Goal: Transaction & Acquisition: Purchase product/service

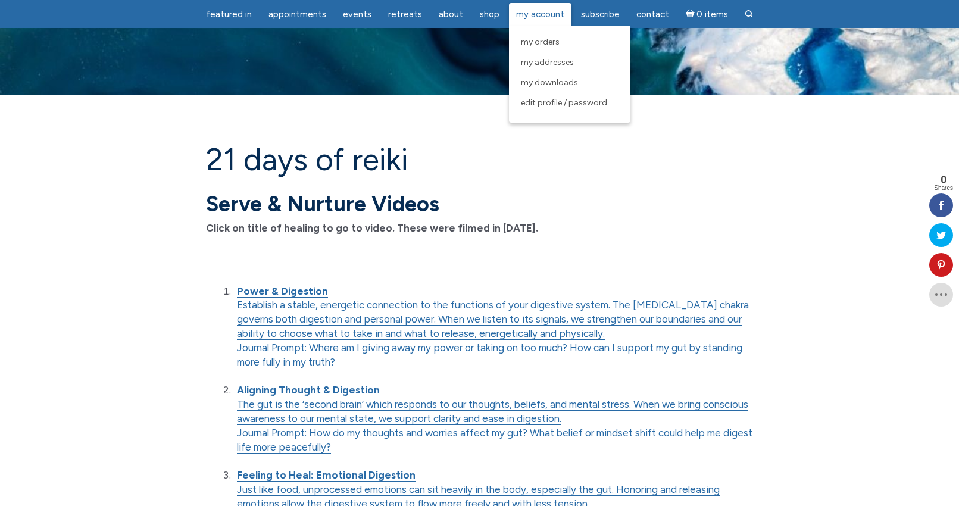
scroll to position [1230, 0]
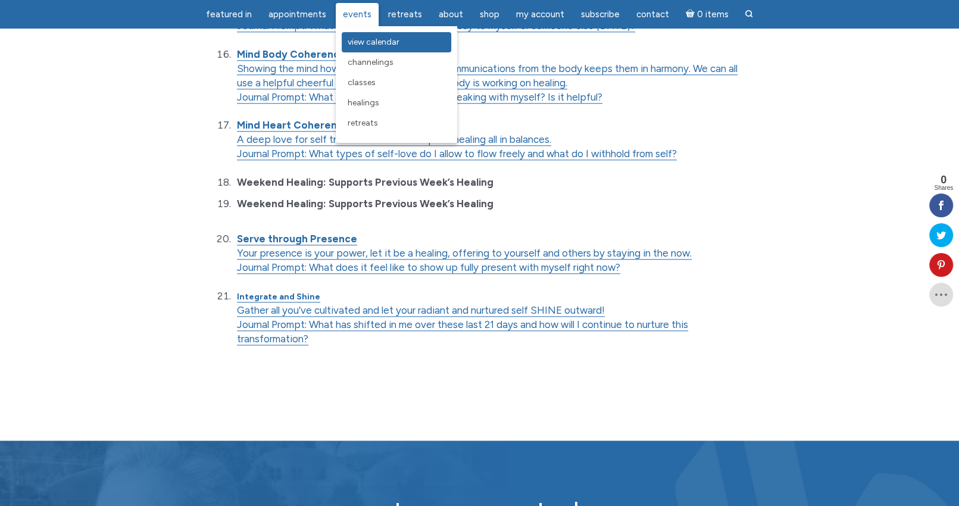
click at [359, 42] on span "View Calendar" at bounding box center [374, 42] width 52 height 10
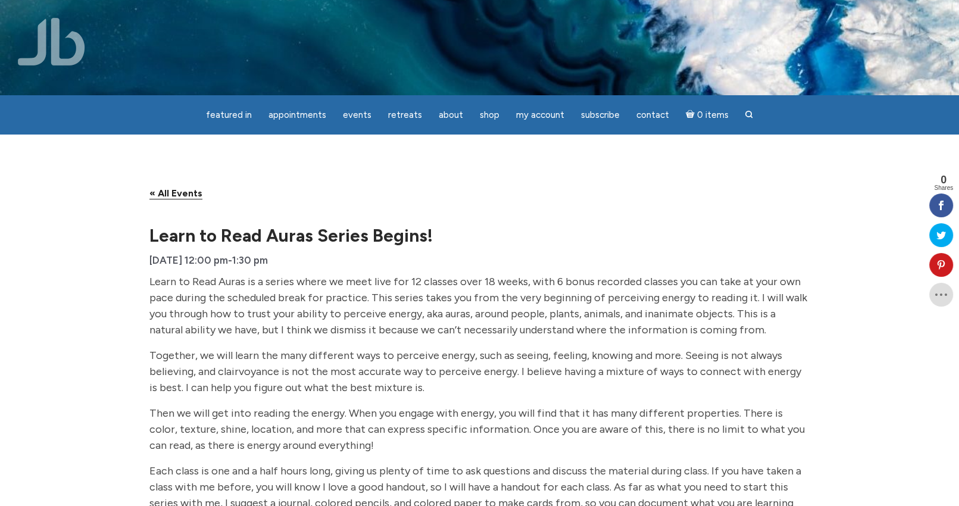
click at [180, 190] on link "« All Events" at bounding box center [175, 193] width 53 height 12
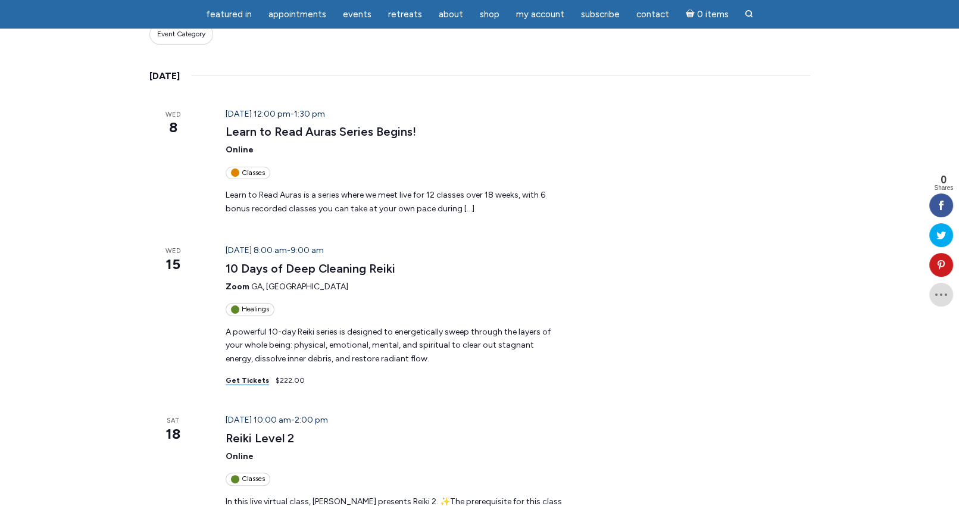
scroll to position [238, 0]
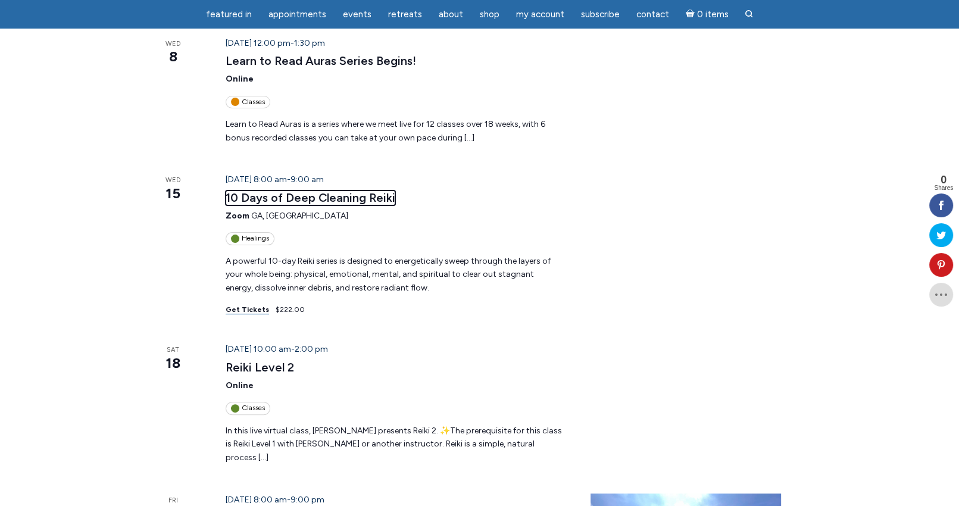
click at [354, 196] on link "10 Days of Deep Cleaning Reiki" at bounding box center [311, 197] width 170 height 15
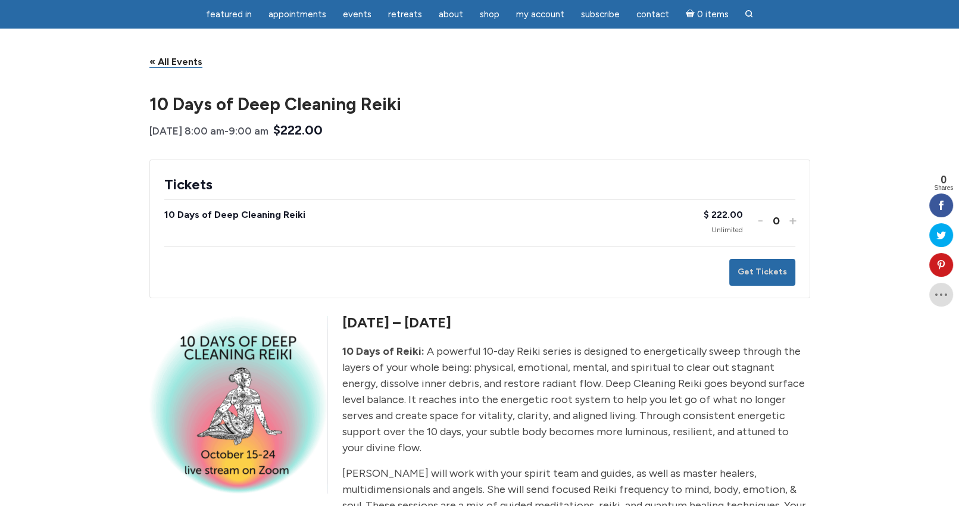
scroll to position [179, 0]
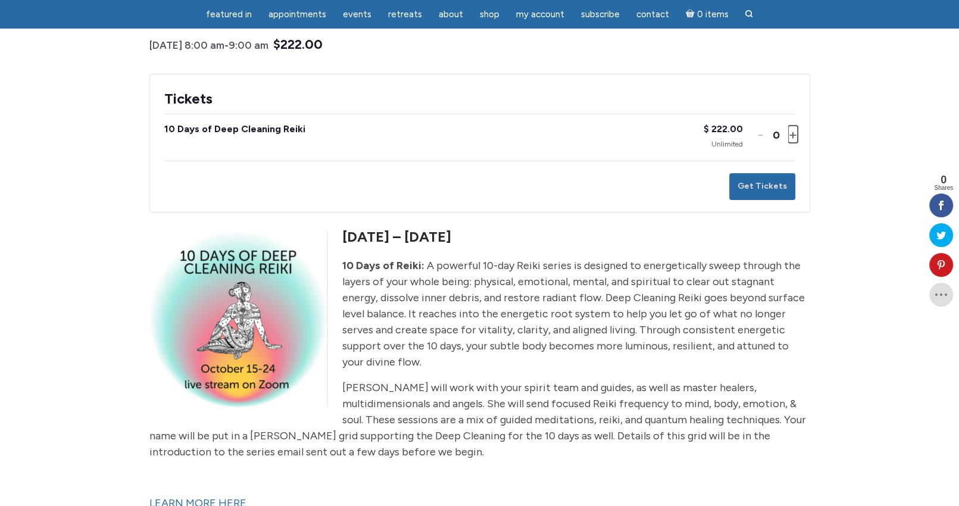
click at [793, 138] on button "Increase ticket quantity for 10 Days of Deep Cleaning Reiki +" at bounding box center [791, 134] width 7 height 17
click at [770, 186] on button "Get Tickets" at bounding box center [762, 186] width 66 height 27
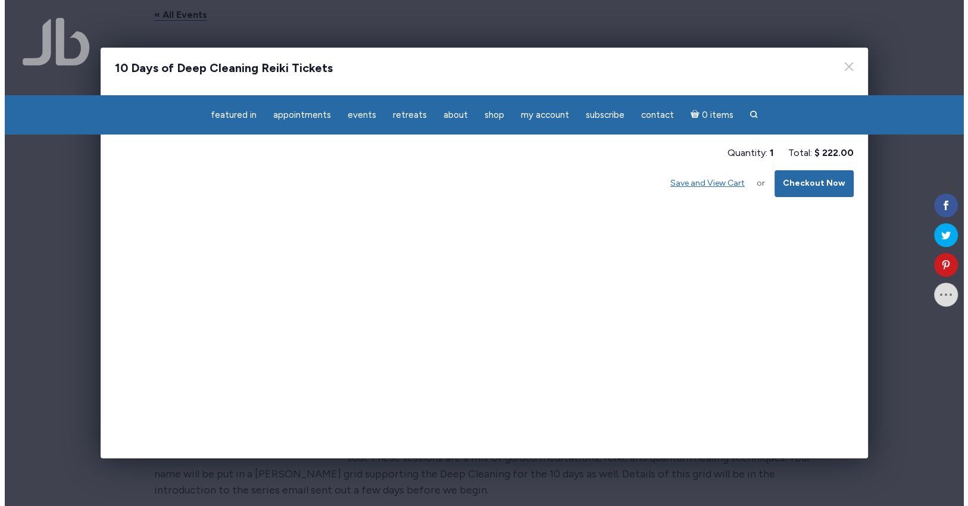
scroll to position [0, 0]
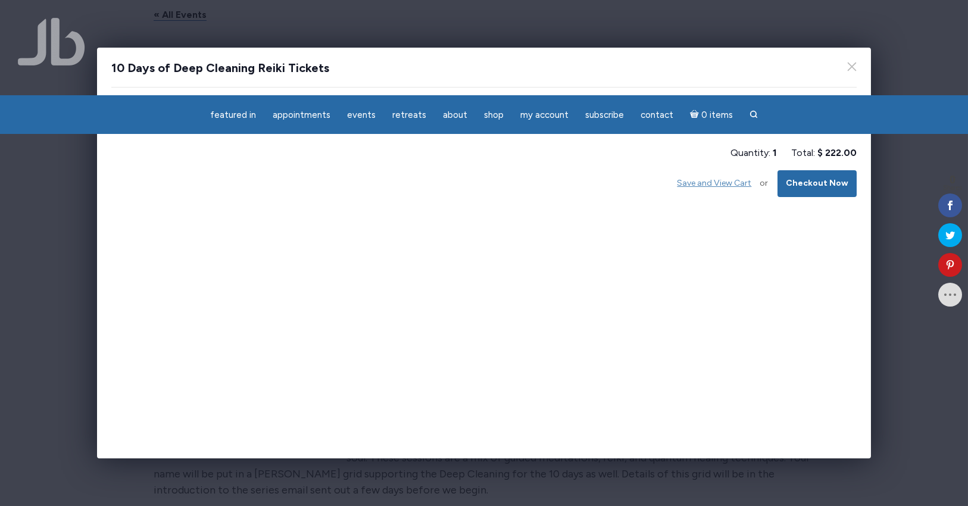
click at [706, 184] on button "Save and View Cart" at bounding box center [713, 183] width 91 height 27
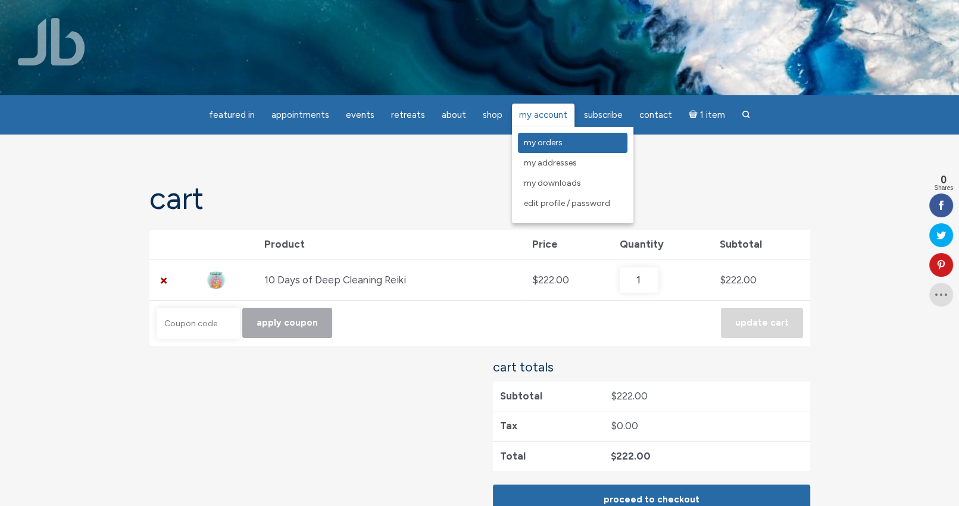
click at [541, 145] on span "My Orders" at bounding box center [543, 142] width 39 height 10
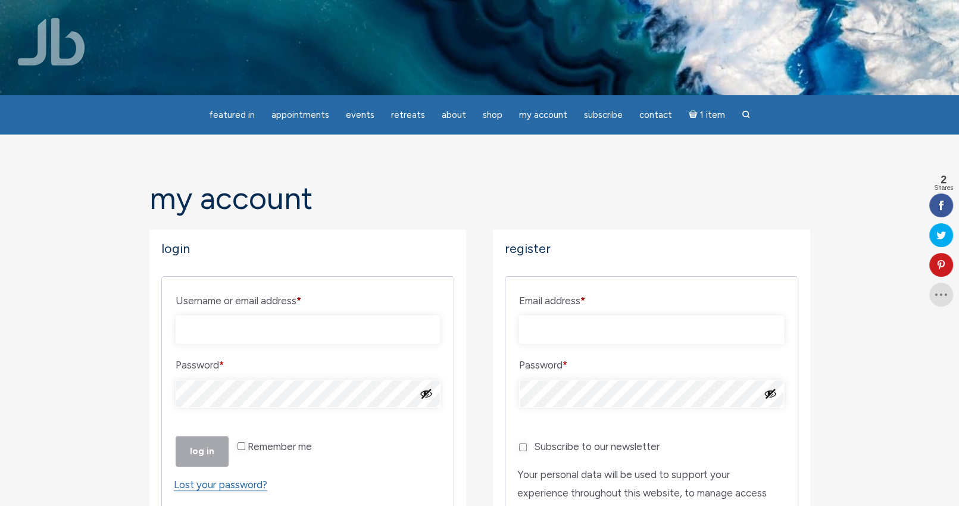
click at [292, 330] on input "Username or email address * Required" at bounding box center [308, 329] width 265 height 29
type input "lkurenk@gmail.com"
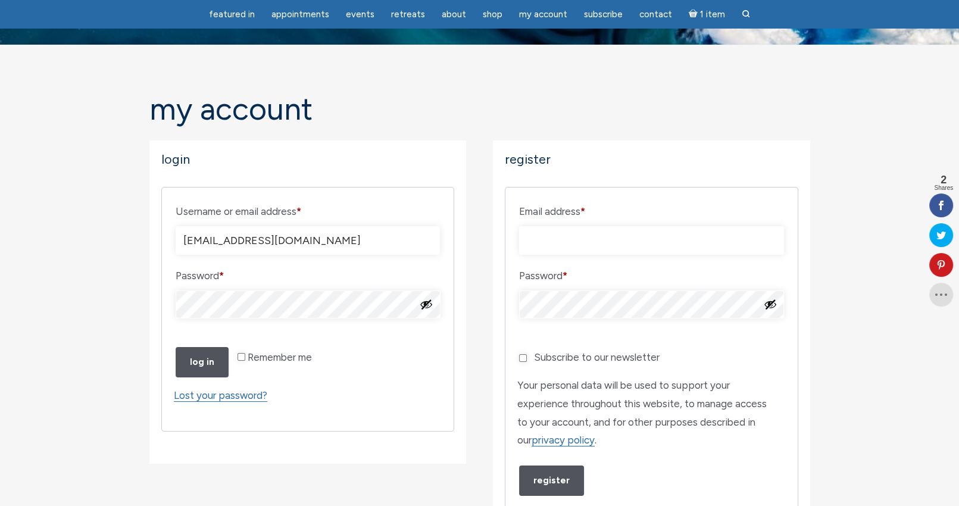
scroll to position [119, 0]
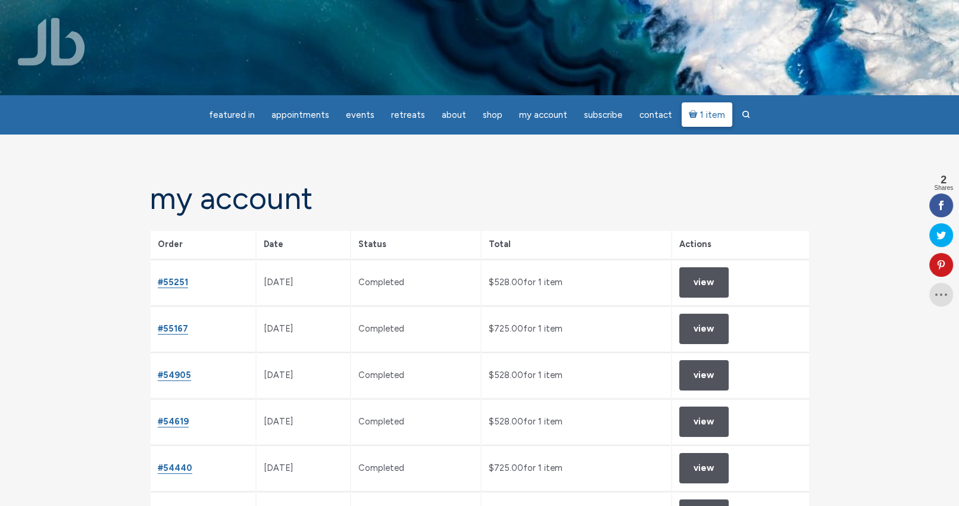
click at [702, 115] on span "1 item" at bounding box center [712, 115] width 25 height 9
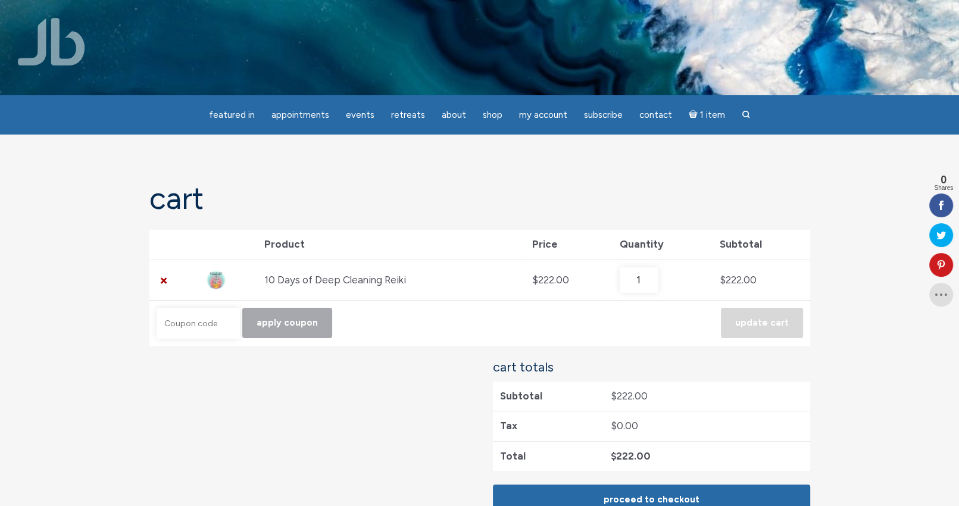
click at [194, 323] on input "Coupon:" at bounding box center [198, 323] width 83 height 31
paste input "YouTubeMember"
type input "YouTubeMember"
click at [298, 326] on button "Apply coupon" at bounding box center [287, 323] width 90 height 30
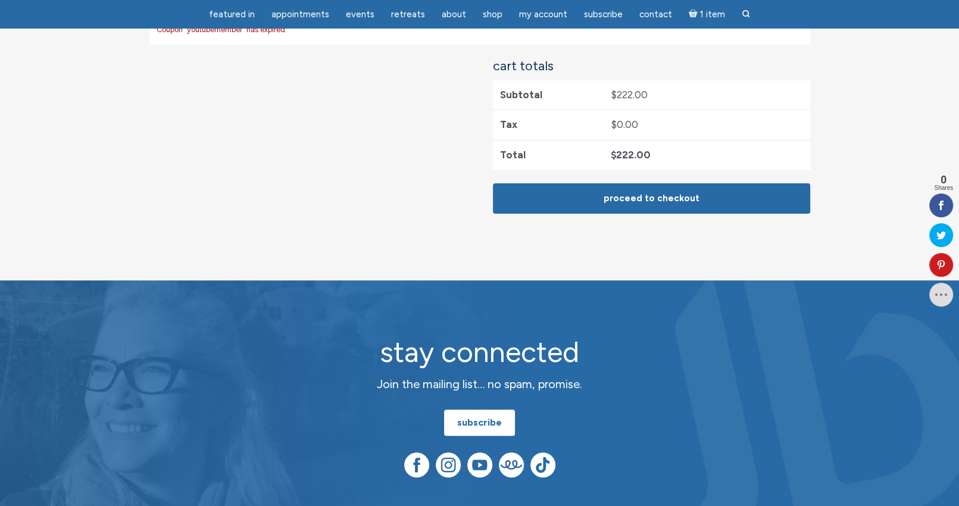
scroll to position [104, 0]
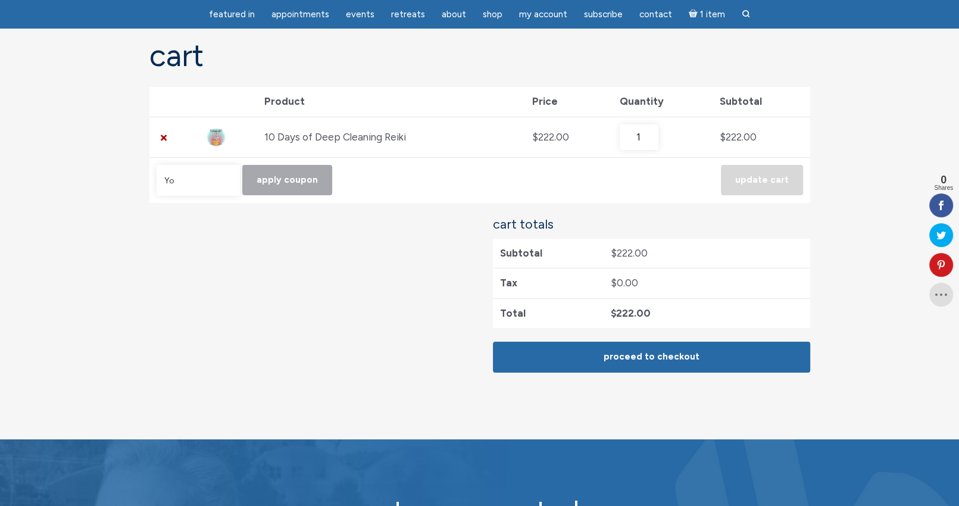
type input "Y"
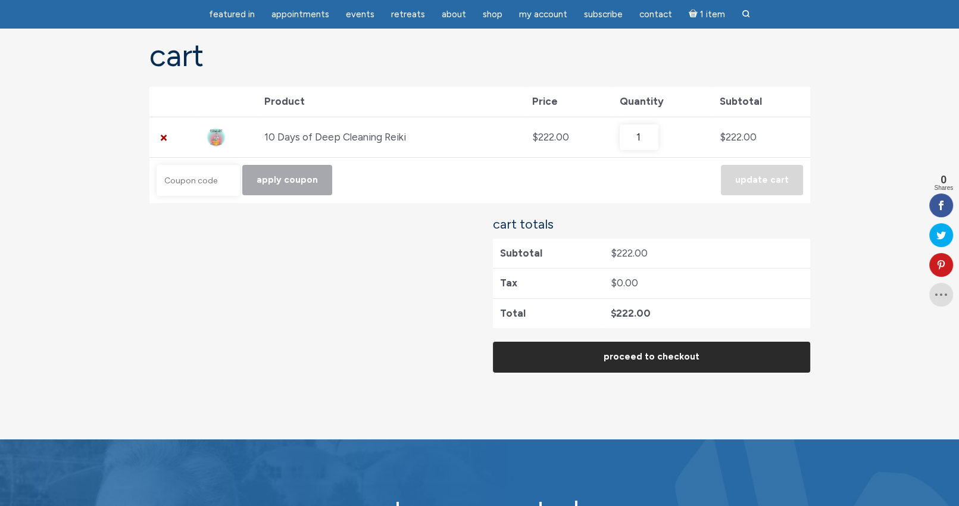
click at [653, 354] on link "Proceed to checkout" at bounding box center [651, 357] width 317 height 30
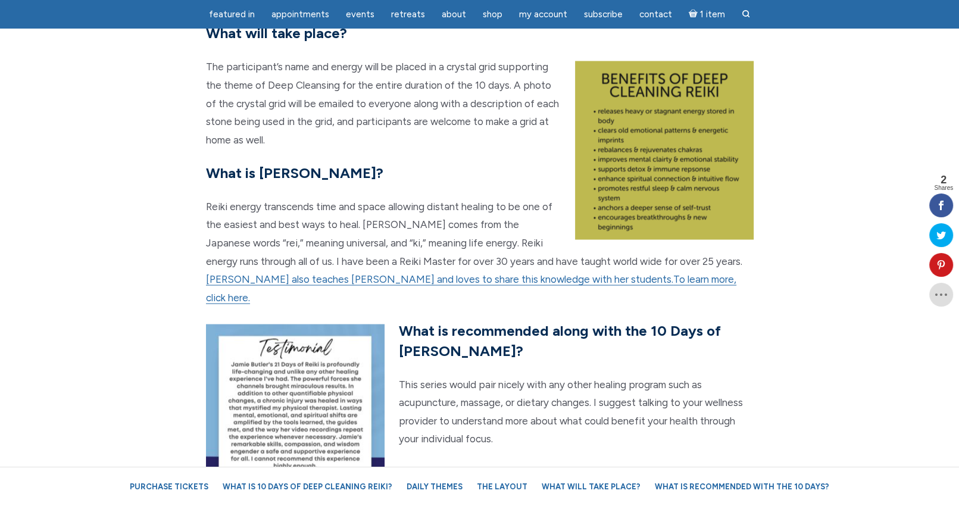
scroll to position [2023, 0]
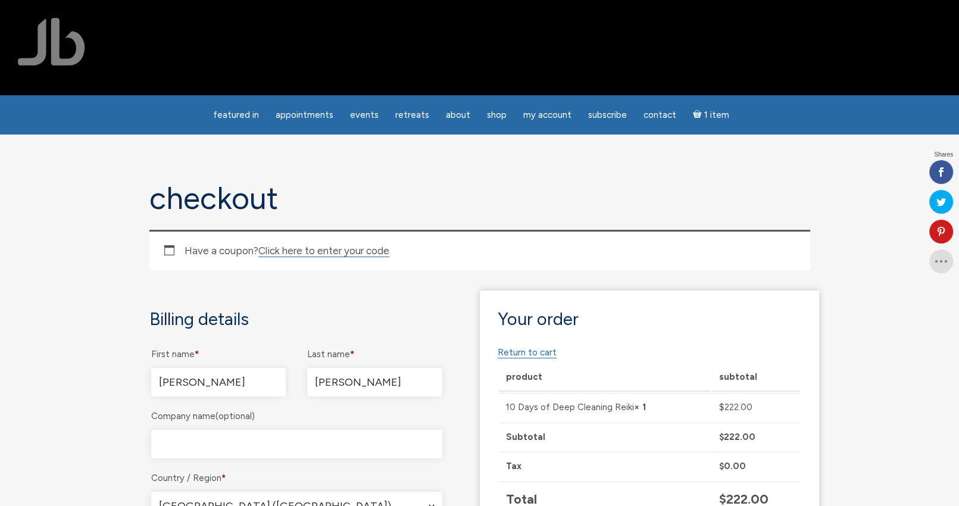
select select "GA"
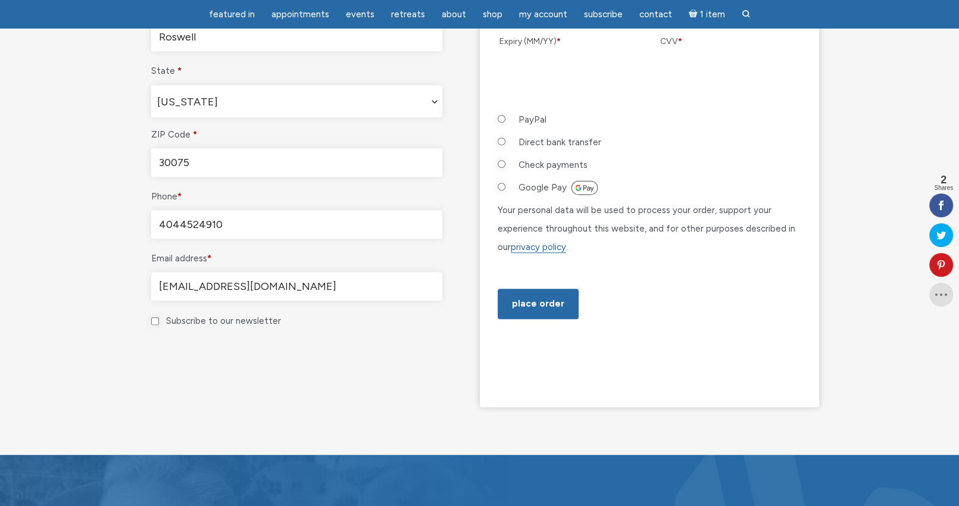
scroll to position [595, 0]
click at [501, 114] on input "PayPal" at bounding box center [502, 118] width 8 height 8
radio input "true"
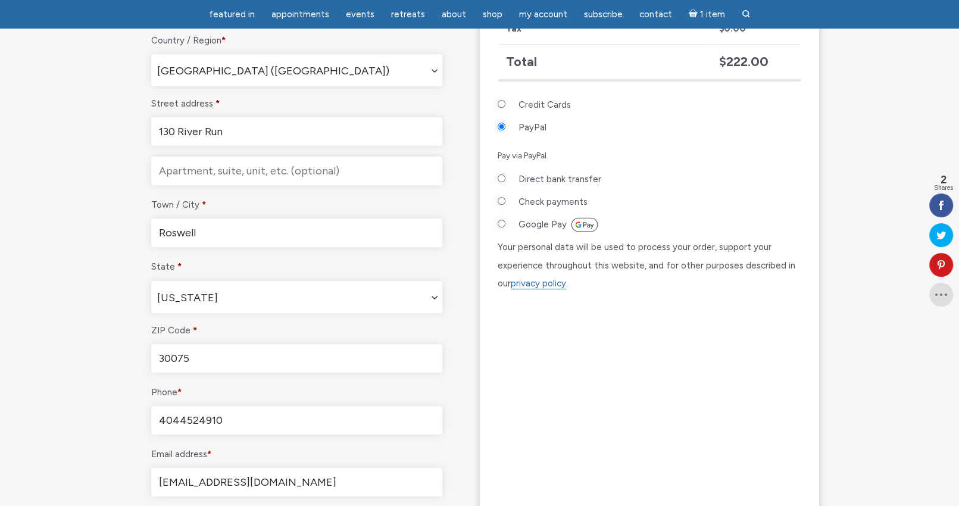
scroll to position [417, 0]
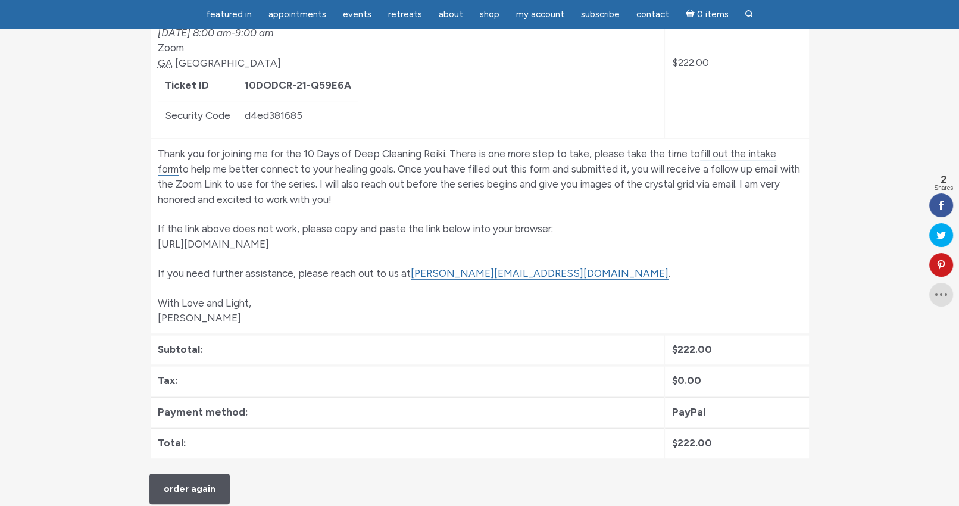
scroll to position [417, 0]
